Goal: Navigation & Orientation: Go to known website

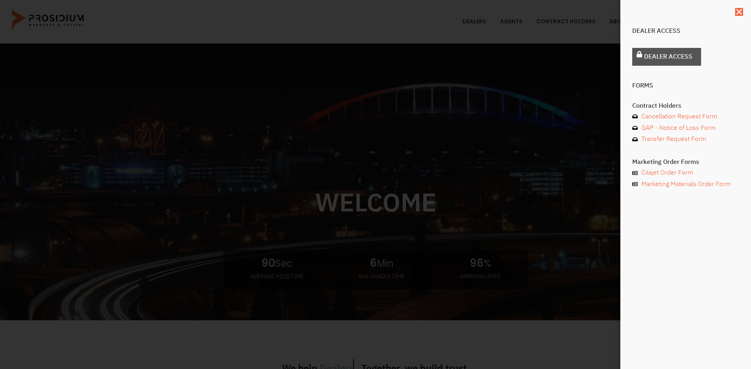
click at [648, 54] on span "Dealer Access" at bounding box center [668, 56] width 48 height 11
drag, startPoint x: 666, startPoint y: 67, endPoint x: 663, endPoint y: 64, distance: 4.2
click at [666, 66] on div "Dealer Access" at bounding box center [685, 58] width 107 height 21
click at [663, 64] on link "Dealer Access" at bounding box center [666, 57] width 69 height 18
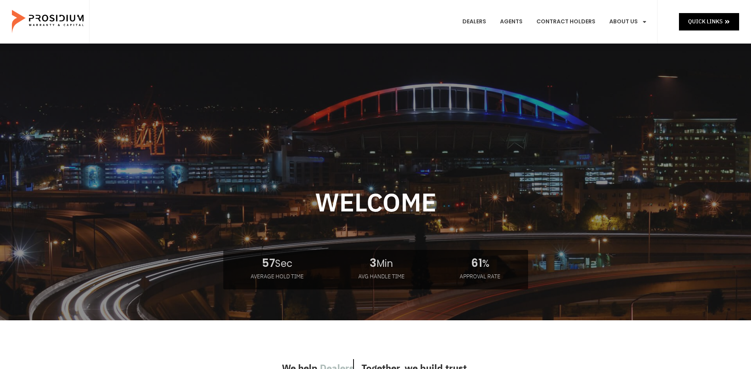
click at [705, 27] on e-page-transition at bounding box center [375, 184] width 751 height 369
click at [702, 25] on span "Quick Links" at bounding box center [705, 22] width 34 height 10
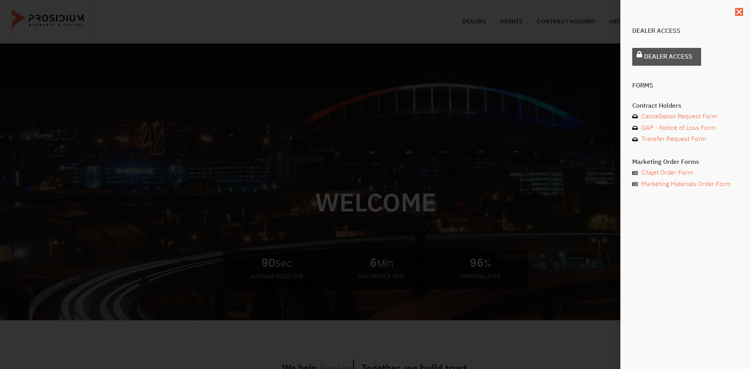
click at [653, 63] on link "Dealer Access" at bounding box center [666, 57] width 69 height 18
